Goal: Book appointment/travel/reservation

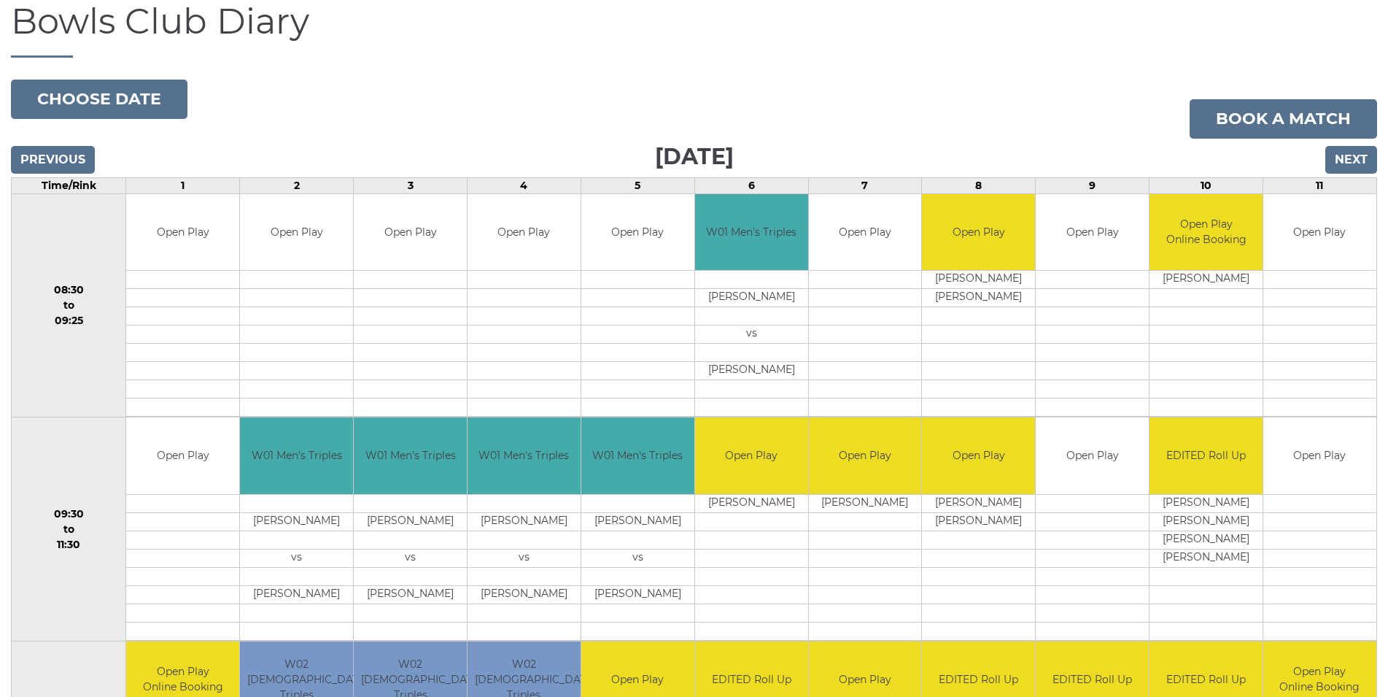
scroll to position [149, 0]
click at [1343, 168] on input "Next" at bounding box center [1352, 161] width 52 height 28
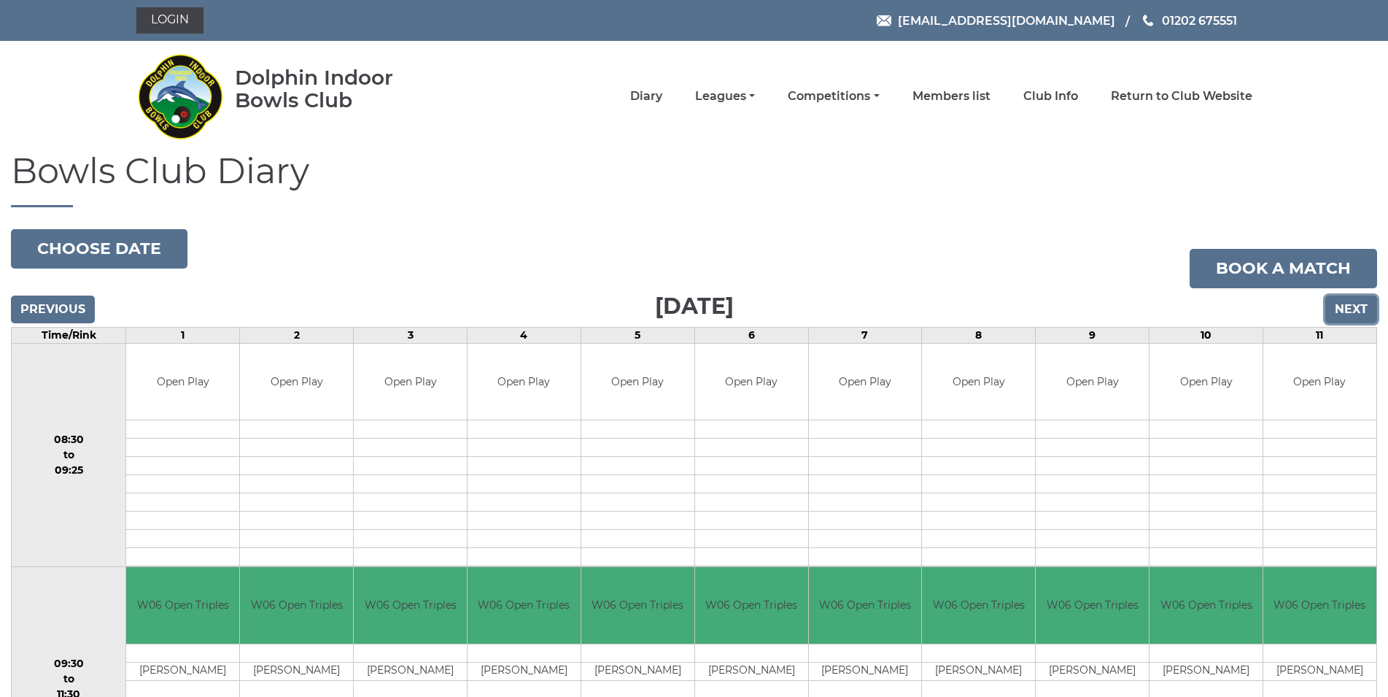
click at [1341, 319] on input "Next" at bounding box center [1352, 309] width 52 height 28
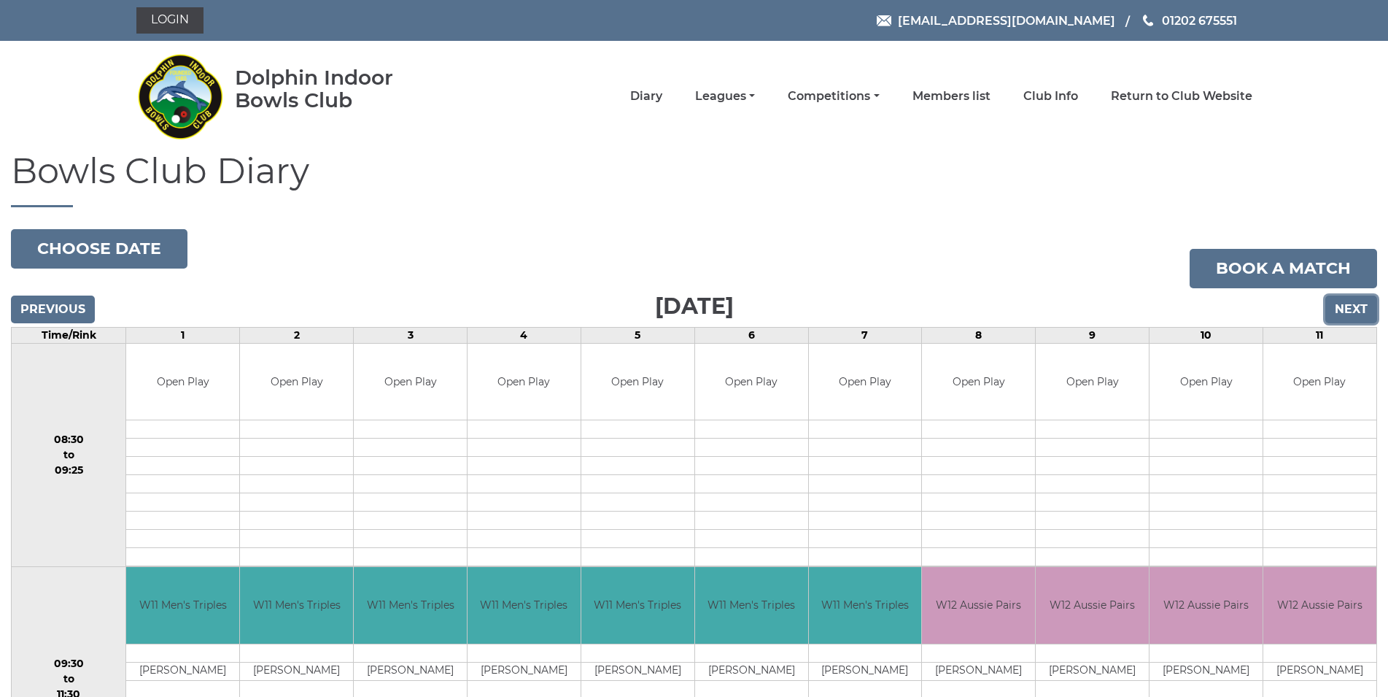
click at [1341, 319] on input "Next" at bounding box center [1352, 309] width 52 height 28
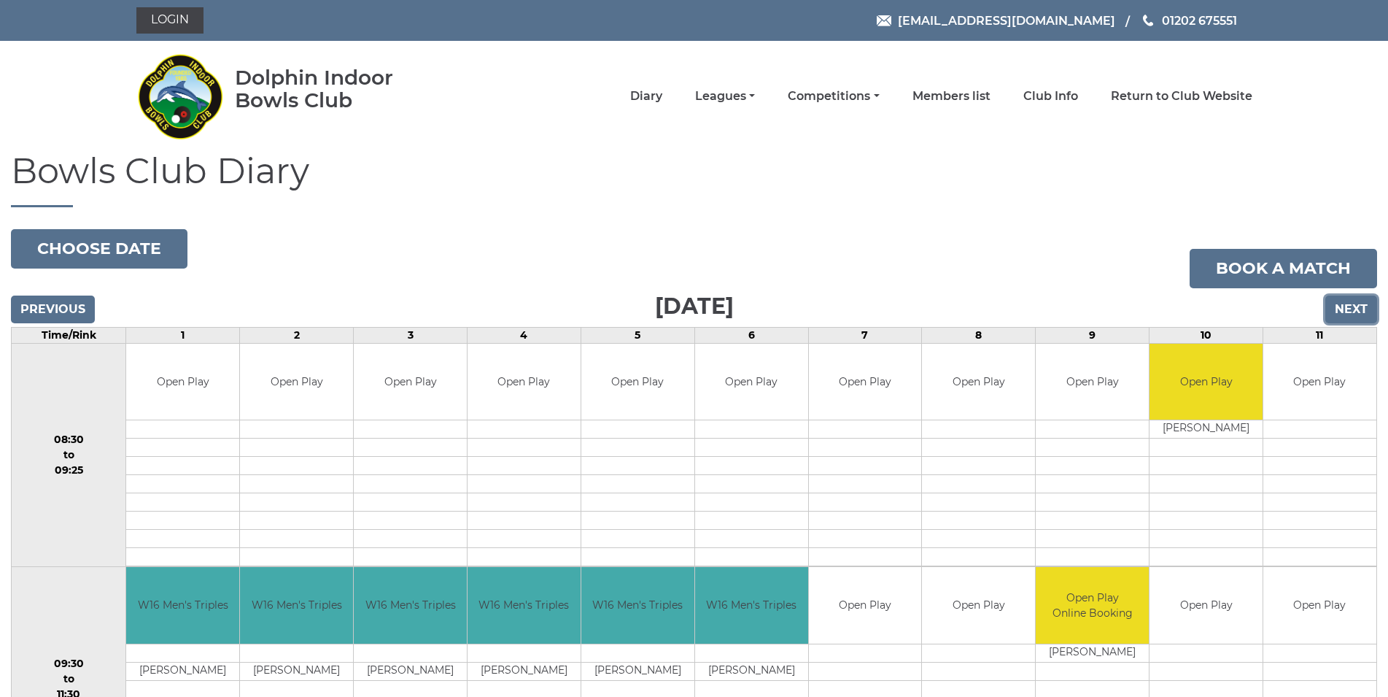
click at [1341, 319] on input "Next" at bounding box center [1352, 309] width 52 height 28
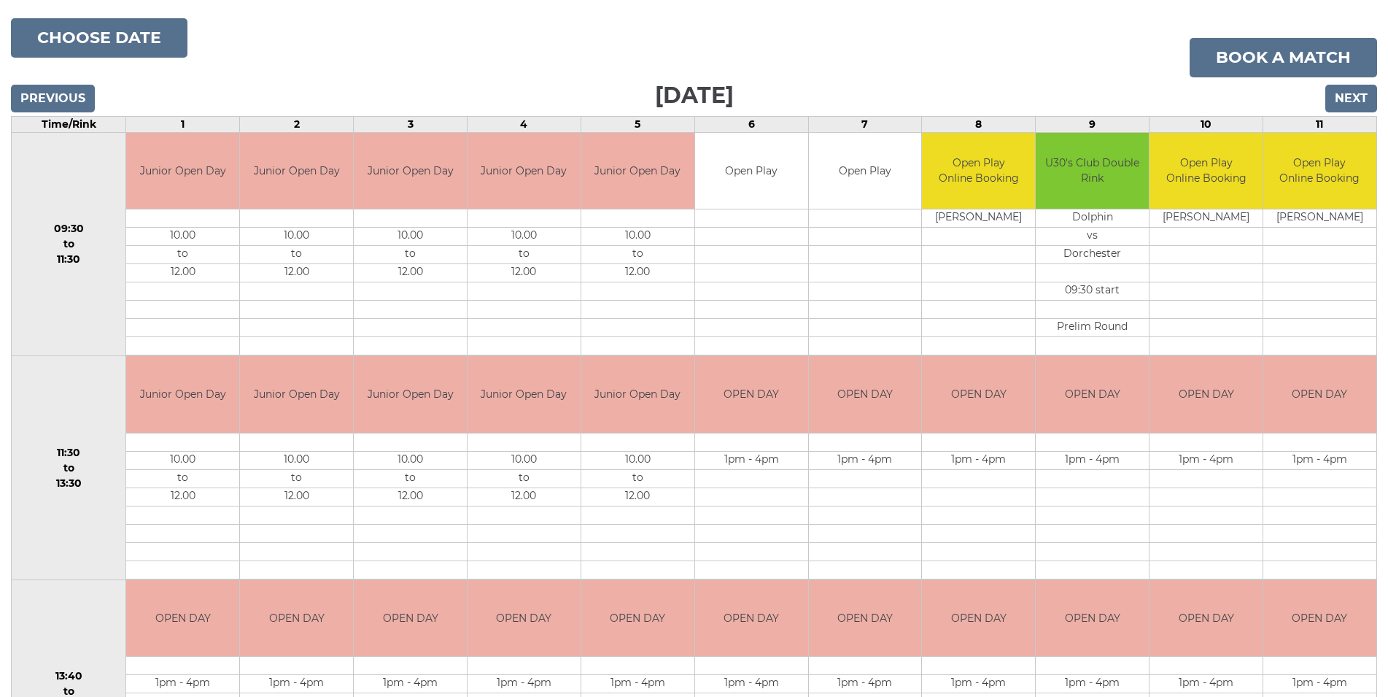
scroll to position [210, 0]
